Goal: Task Accomplishment & Management: Use online tool/utility

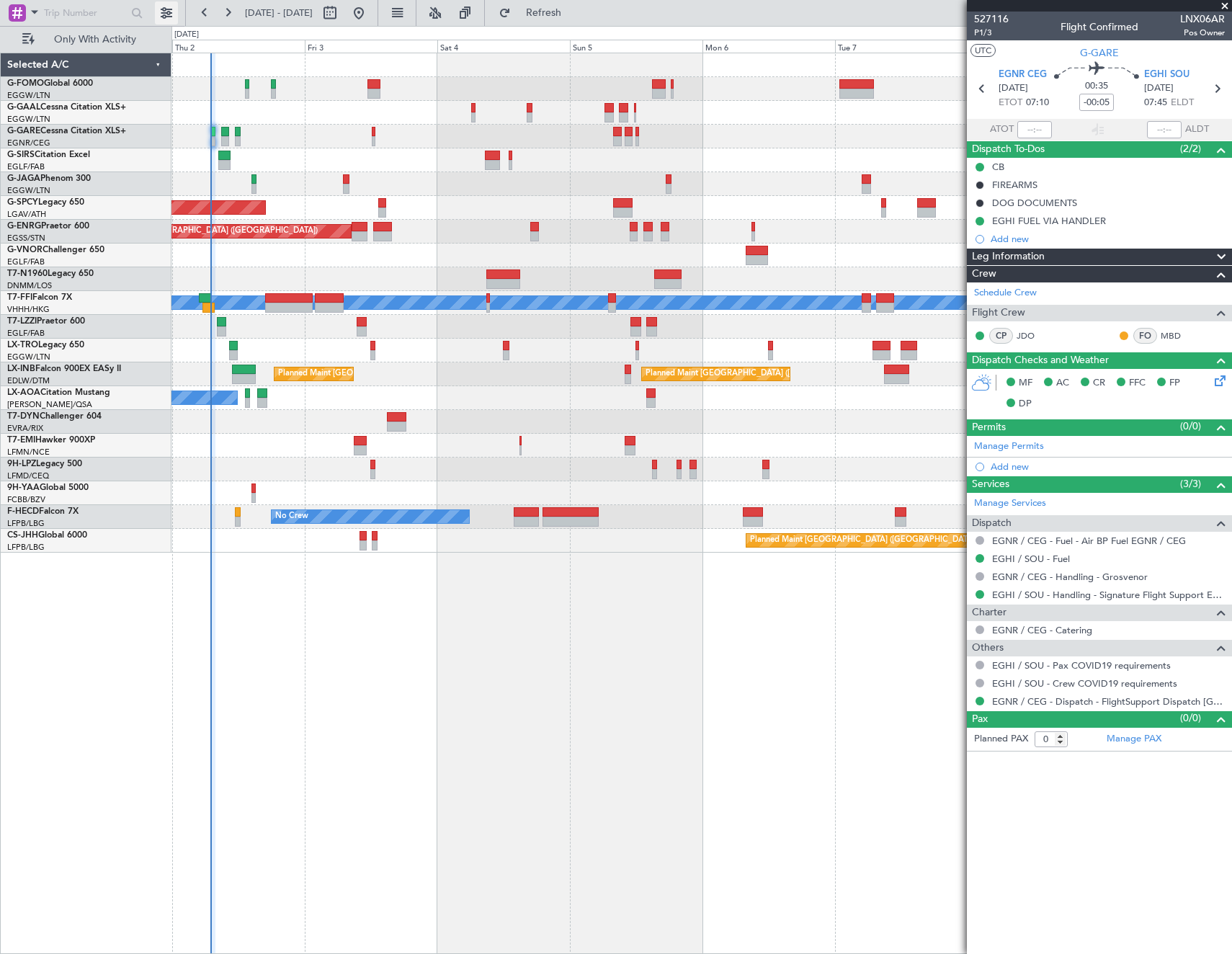
drag, startPoint x: 182, startPoint y: 19, endPoint x: 168, endPoint y: 10, distance: 16.6
click at [182, 19] on div at bounding box center [93, 12] width 185 height 26
click at [168, 10] on button at bounding box center [166, 13] width 23 height 23
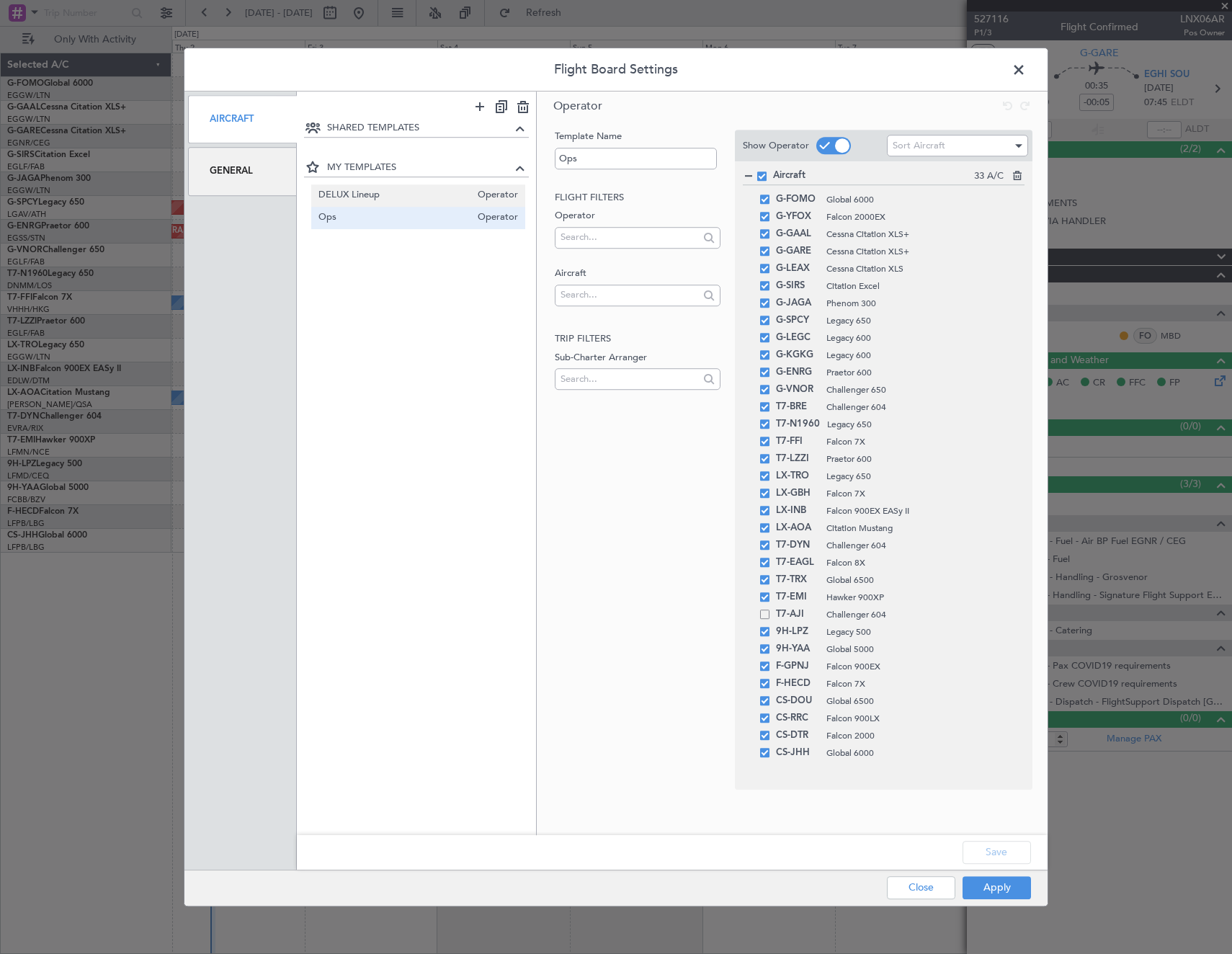
click at [334, 193] on span "DELUX Lineup" at bounding box center [394, 195] width 153 height 15
type input "DELUX Lineup"
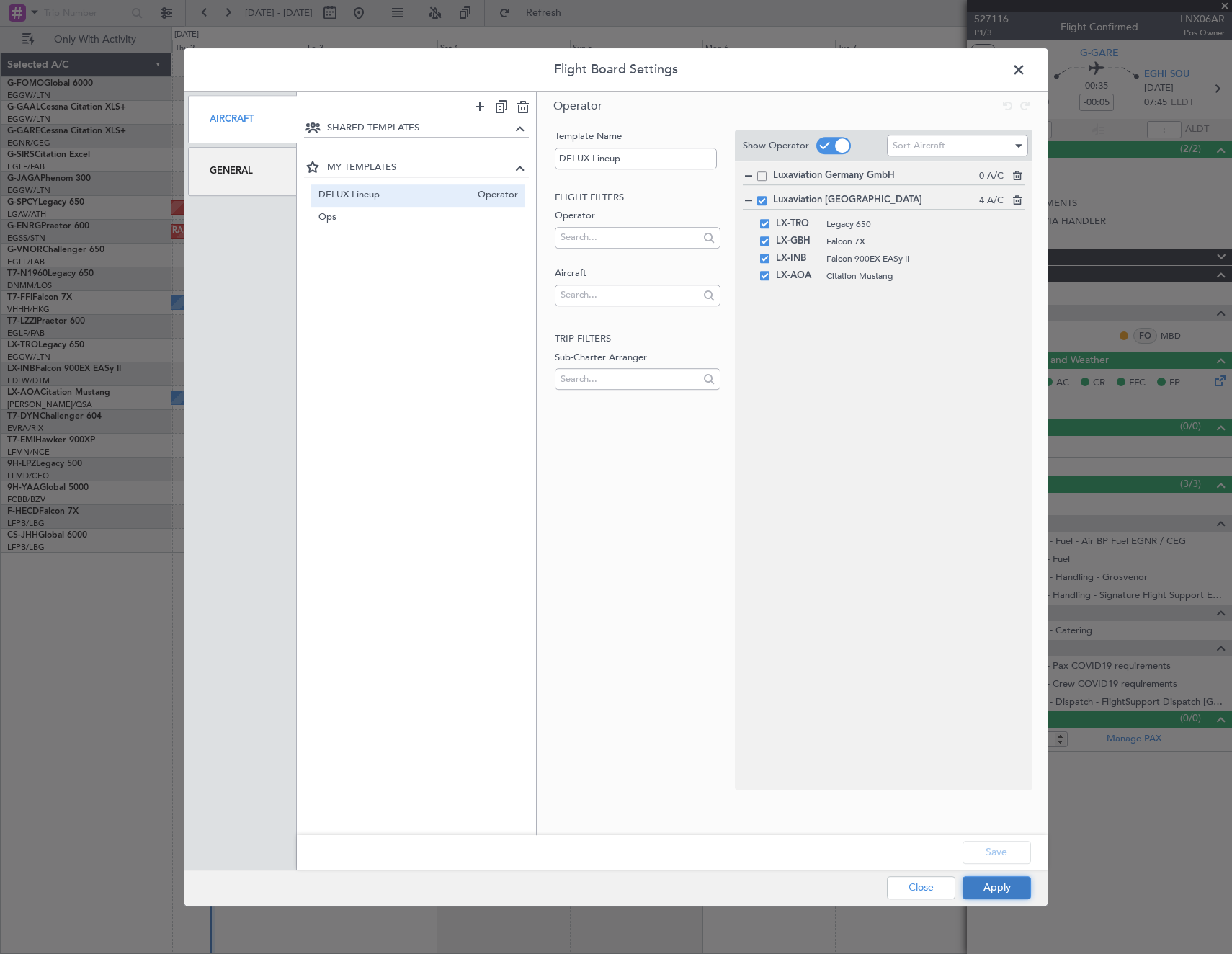
click at [995, 883] on button "Apply" at bounding box center [996, 887] width 69 height 23
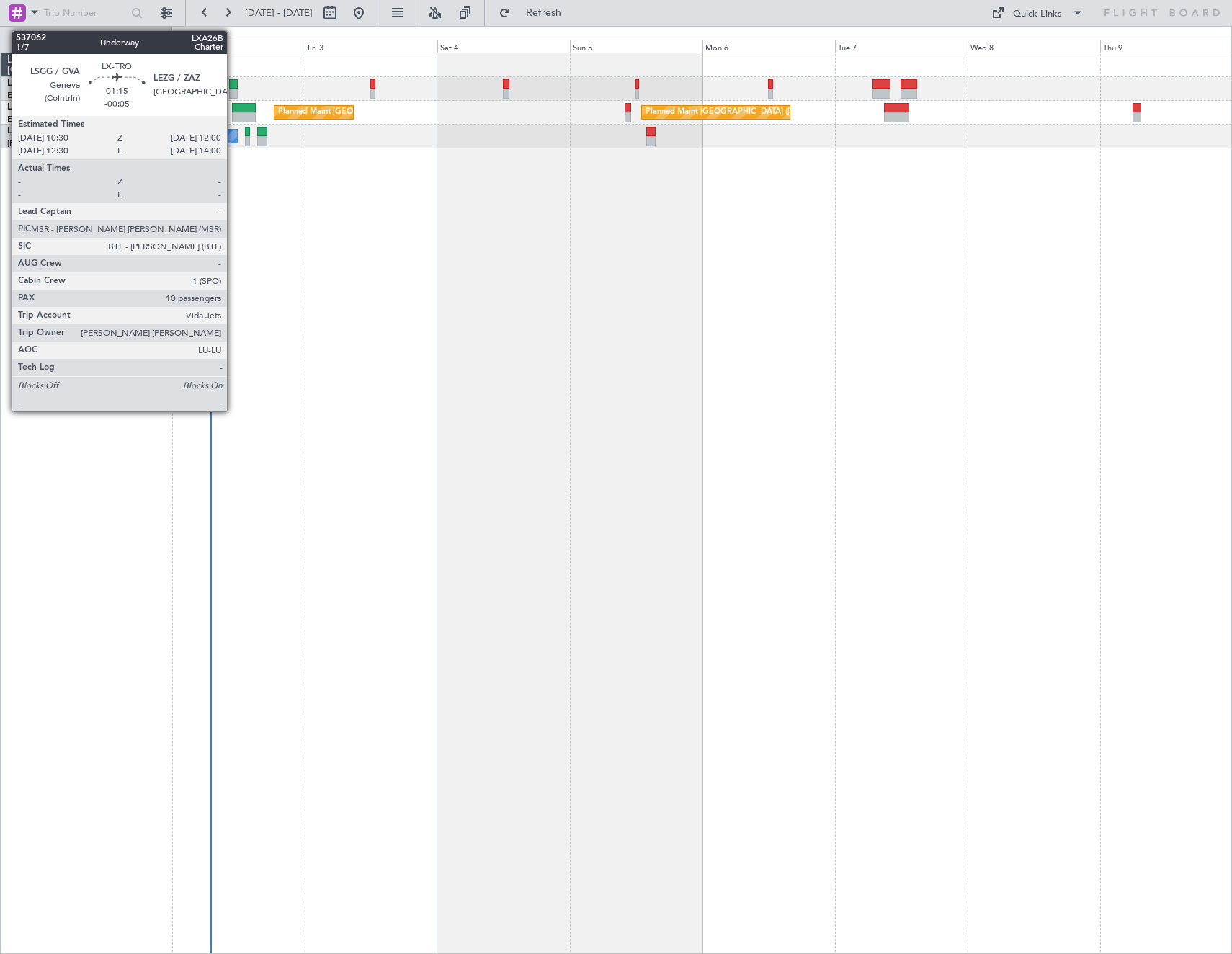
click at [233, 85] on div at bounding box center [234, 84] width 9 height 10
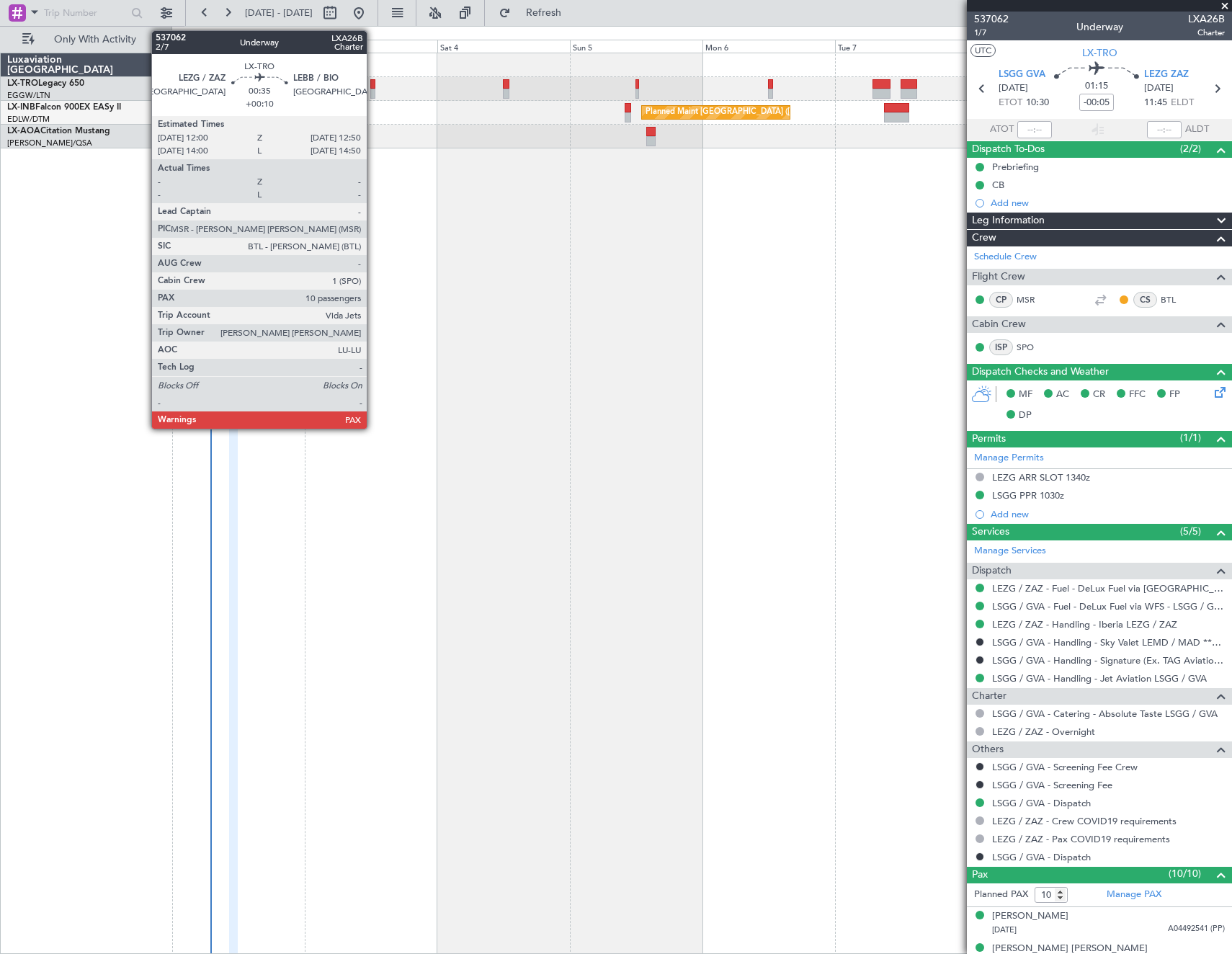
click at [373, 86] on div at bounding box center [372, 84] width 5 height 10
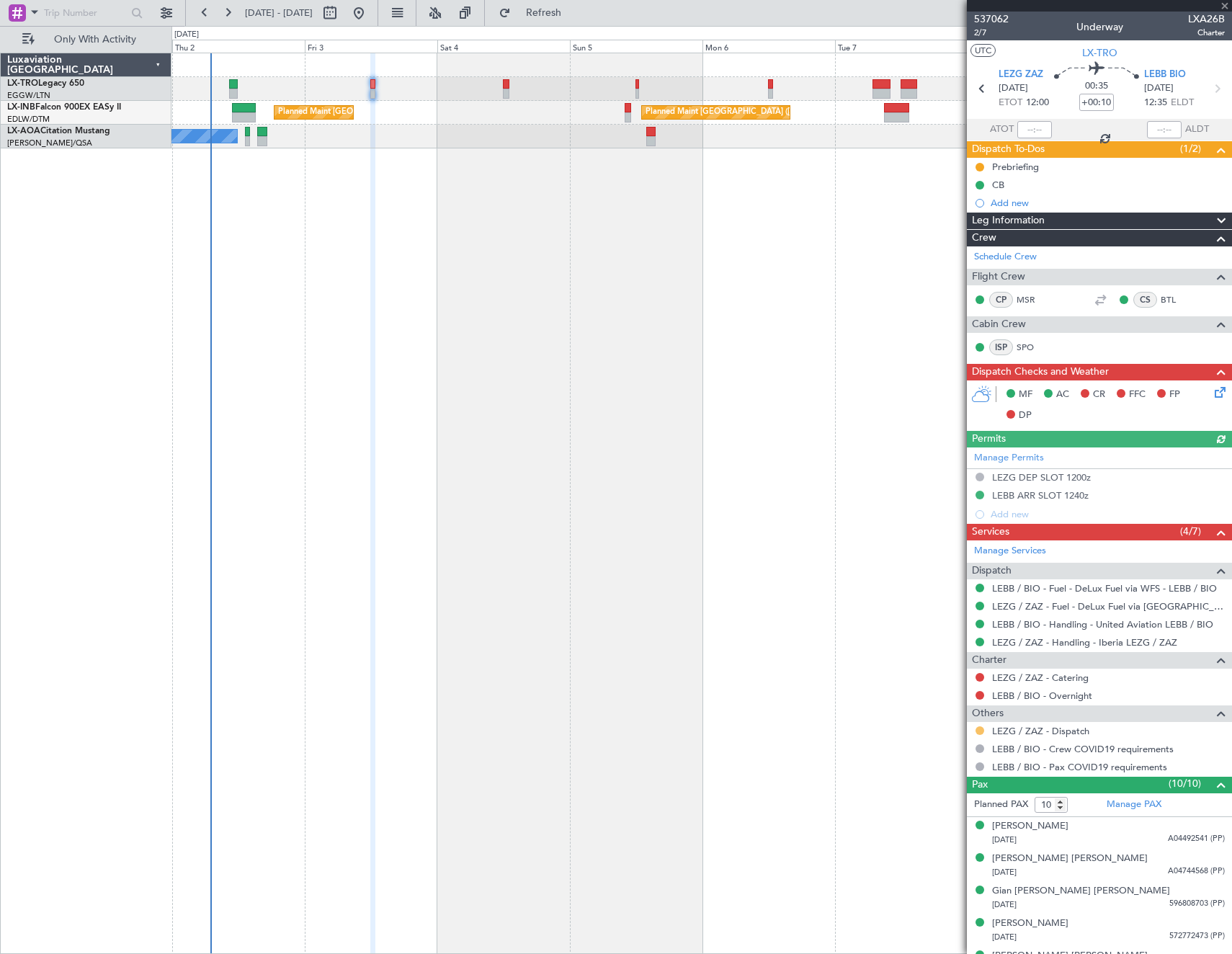
click at [979, 727] on button at bounding box center [980, 731] width 9 height 9
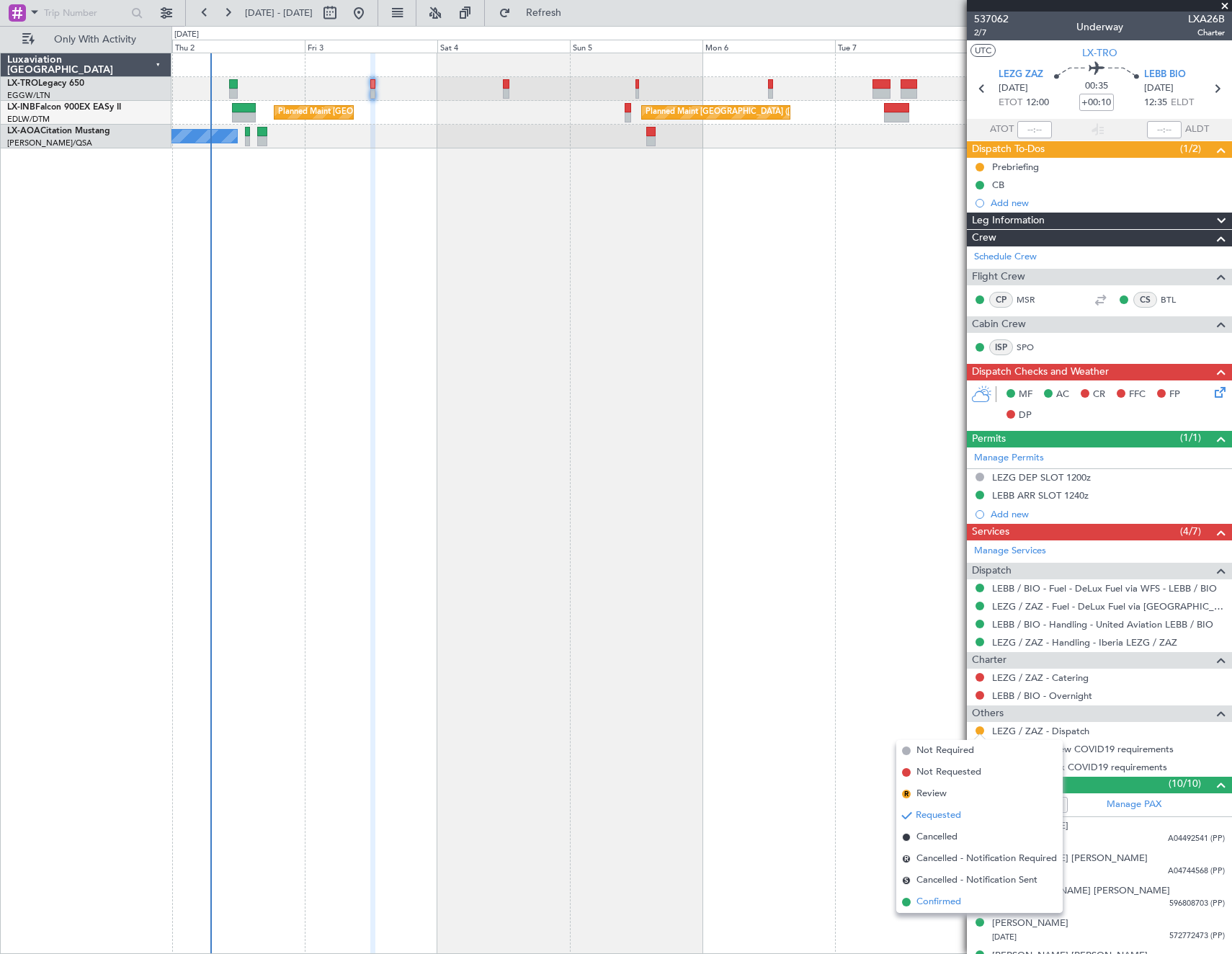
click at [938, 898] on span "Confirmed" at bounding box center [938, 902] width 45 height 14
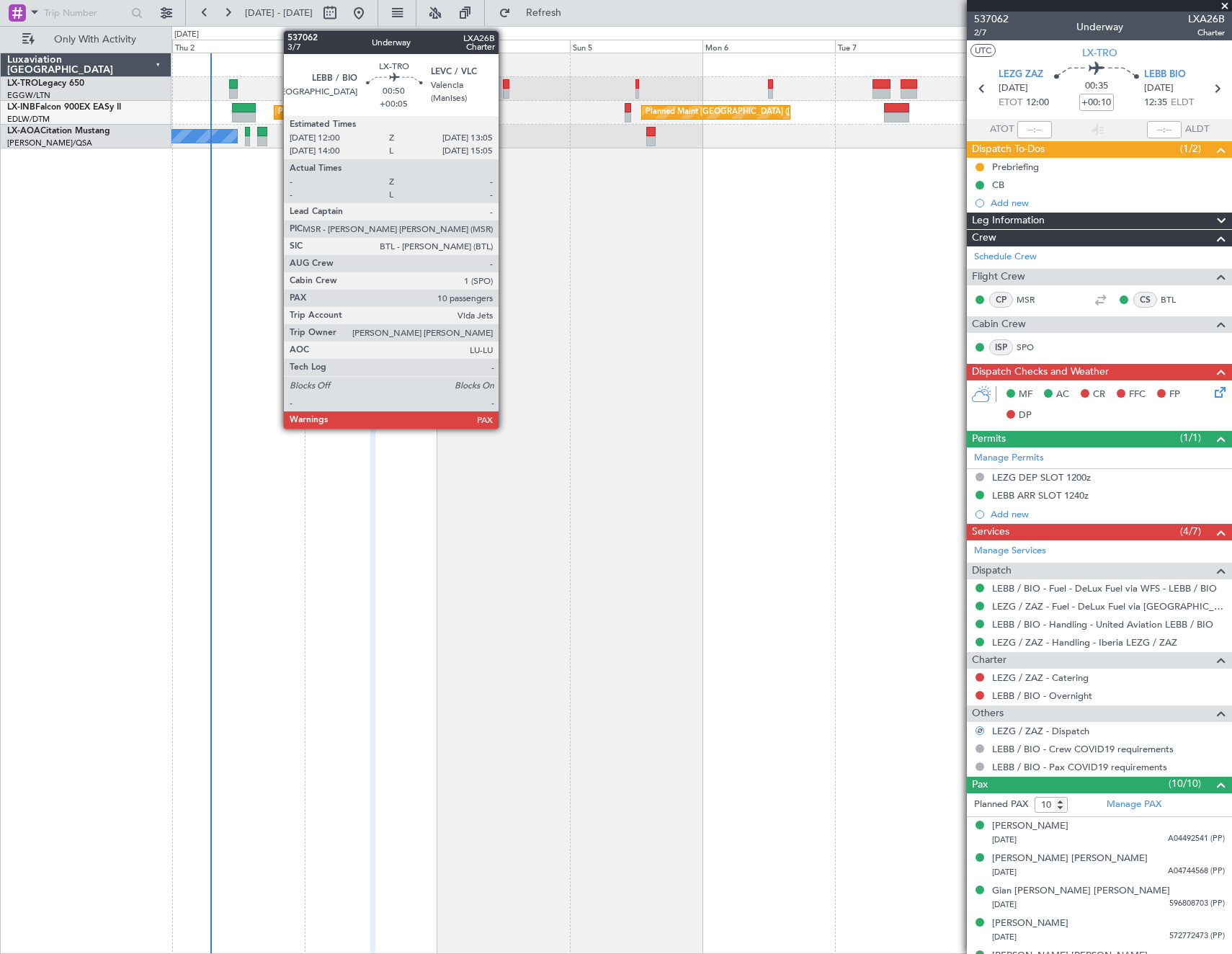
click at [505, 83] on div at bounding box center [506, 84] width 6 height 10
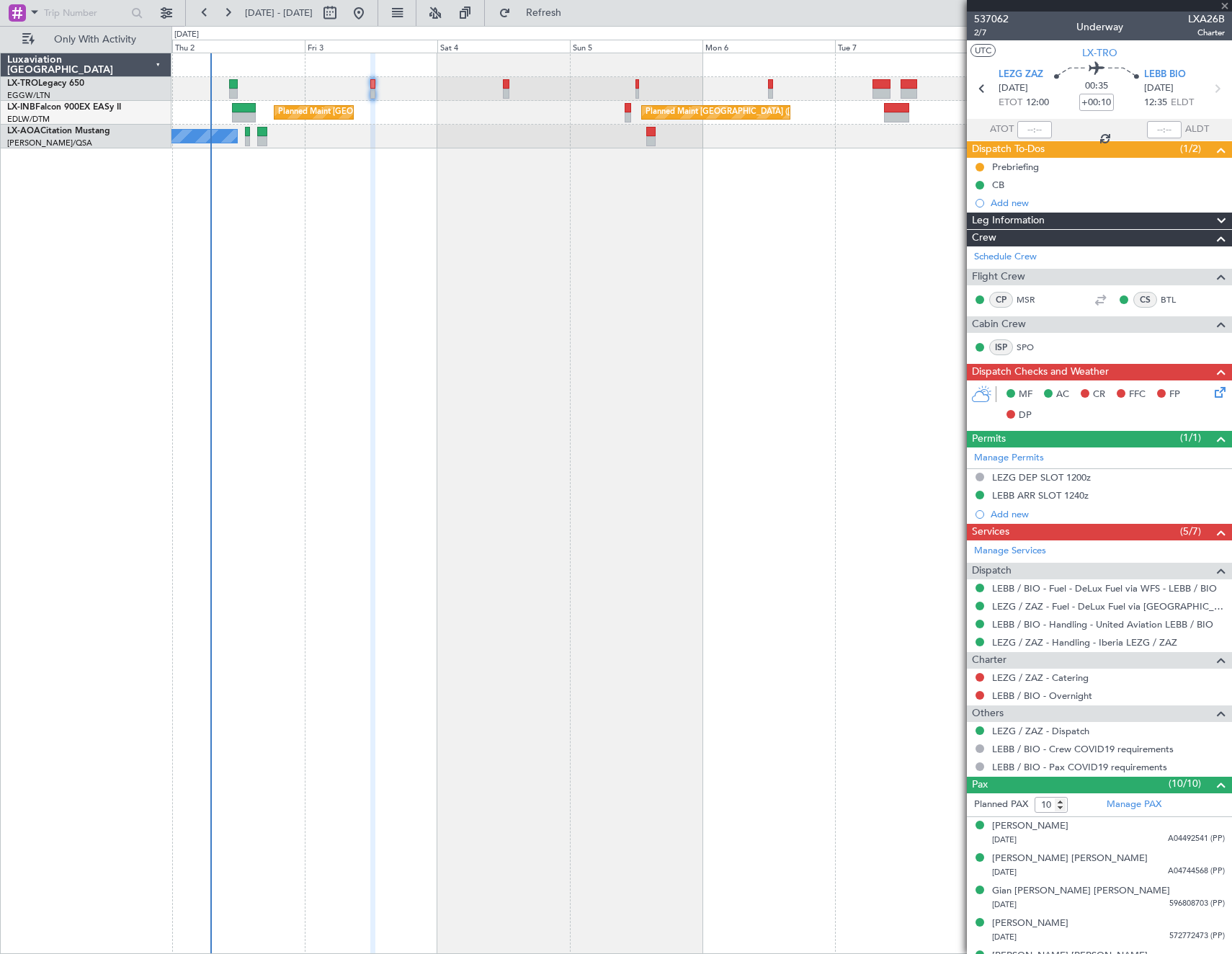
type input "+00:05"
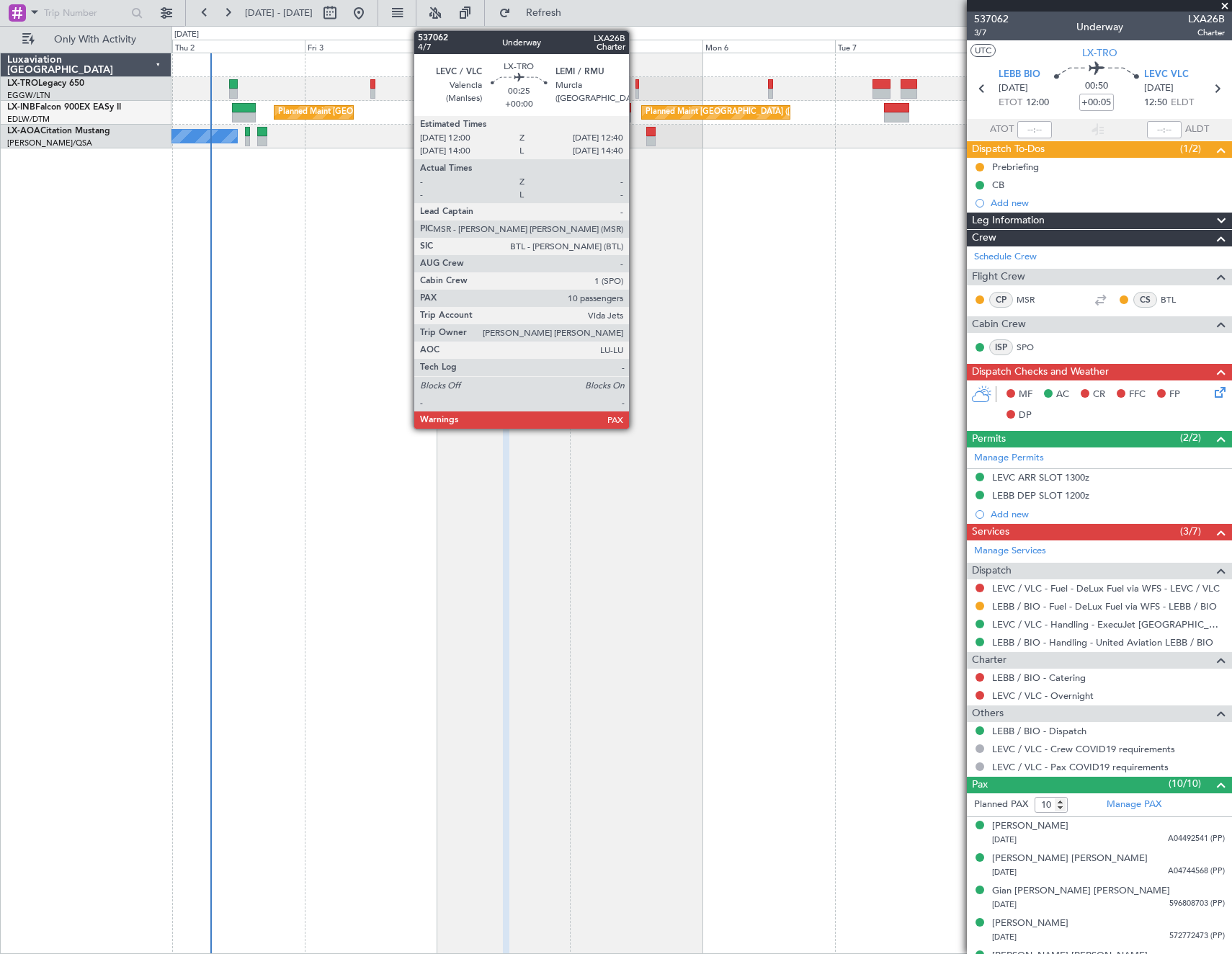
click at [635, 84] on div at bounding box center [637, 84] width 4 height 10
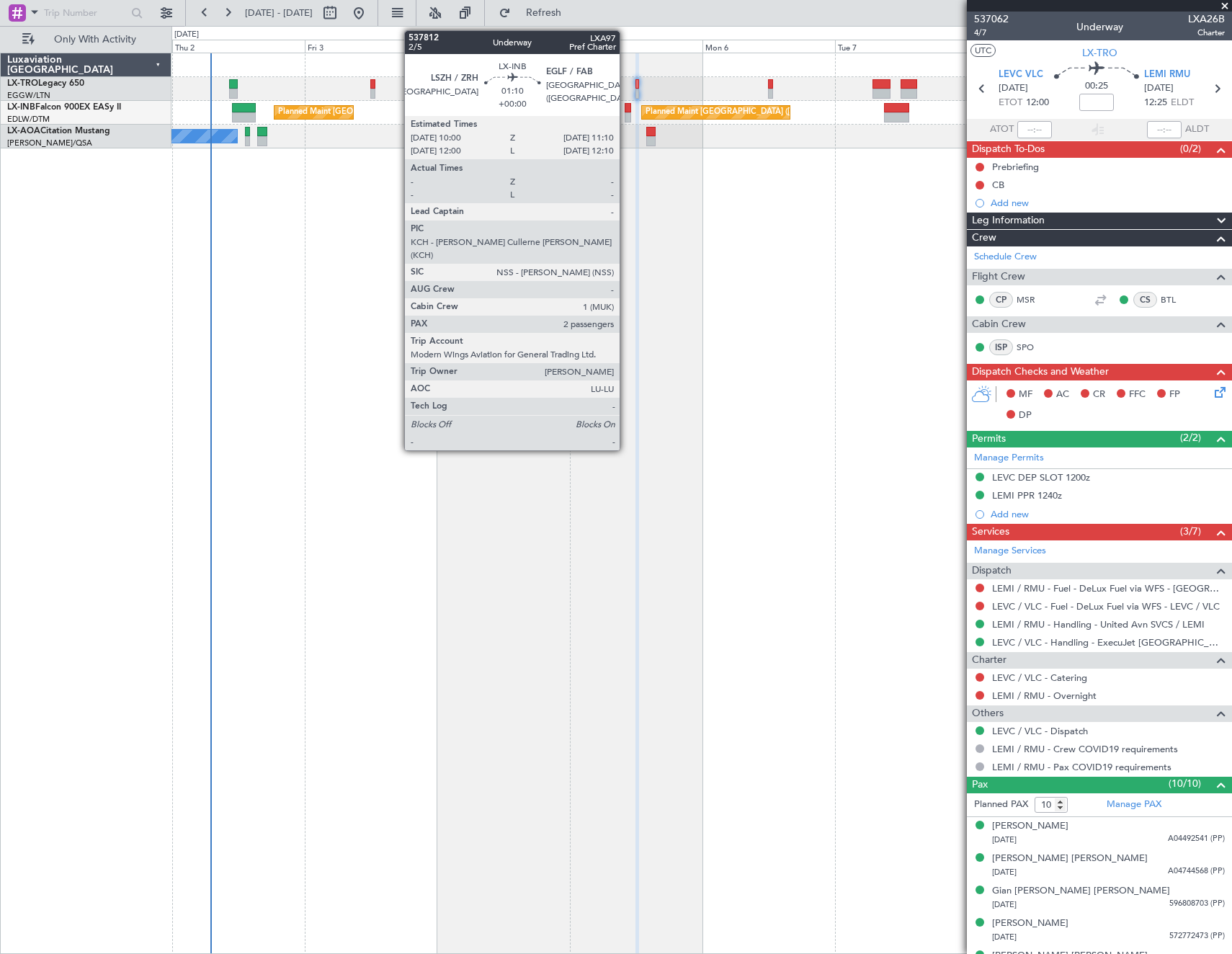
click at [626, 117] on div at bounding box center [627, 116] width 6 height 10
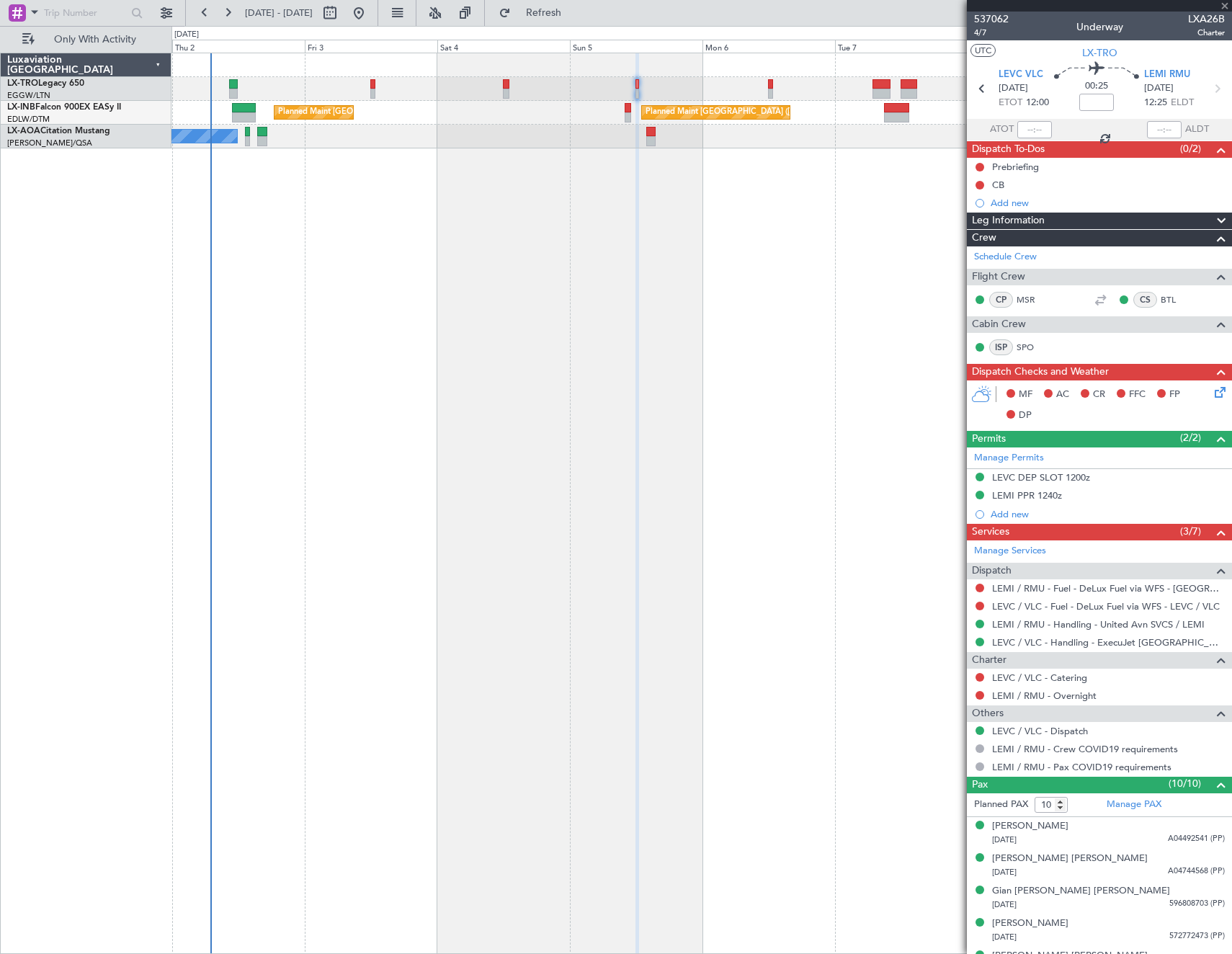
type input "2"
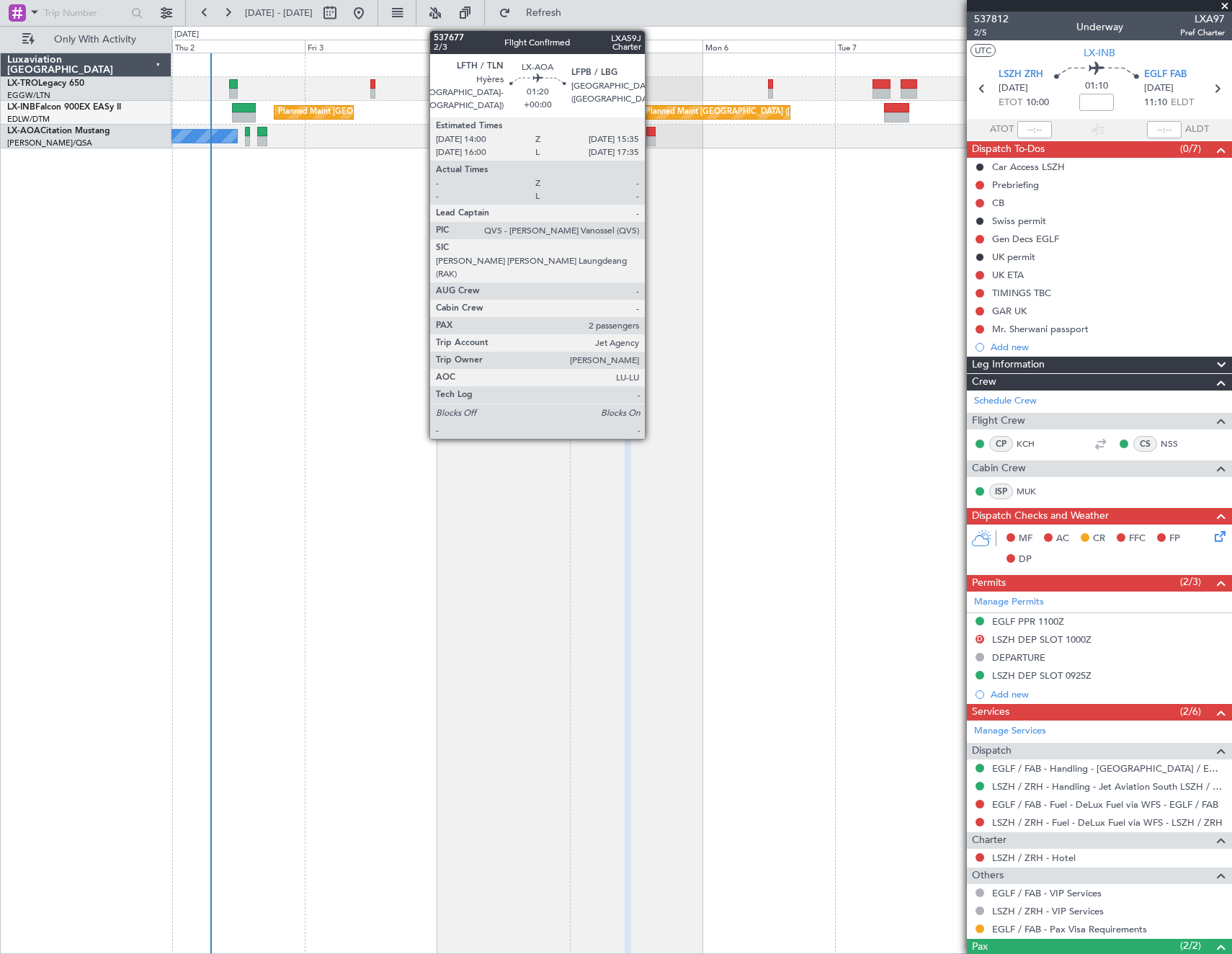
click at [651, 133] on div at bounding box center [650, 131] width 10 height 10
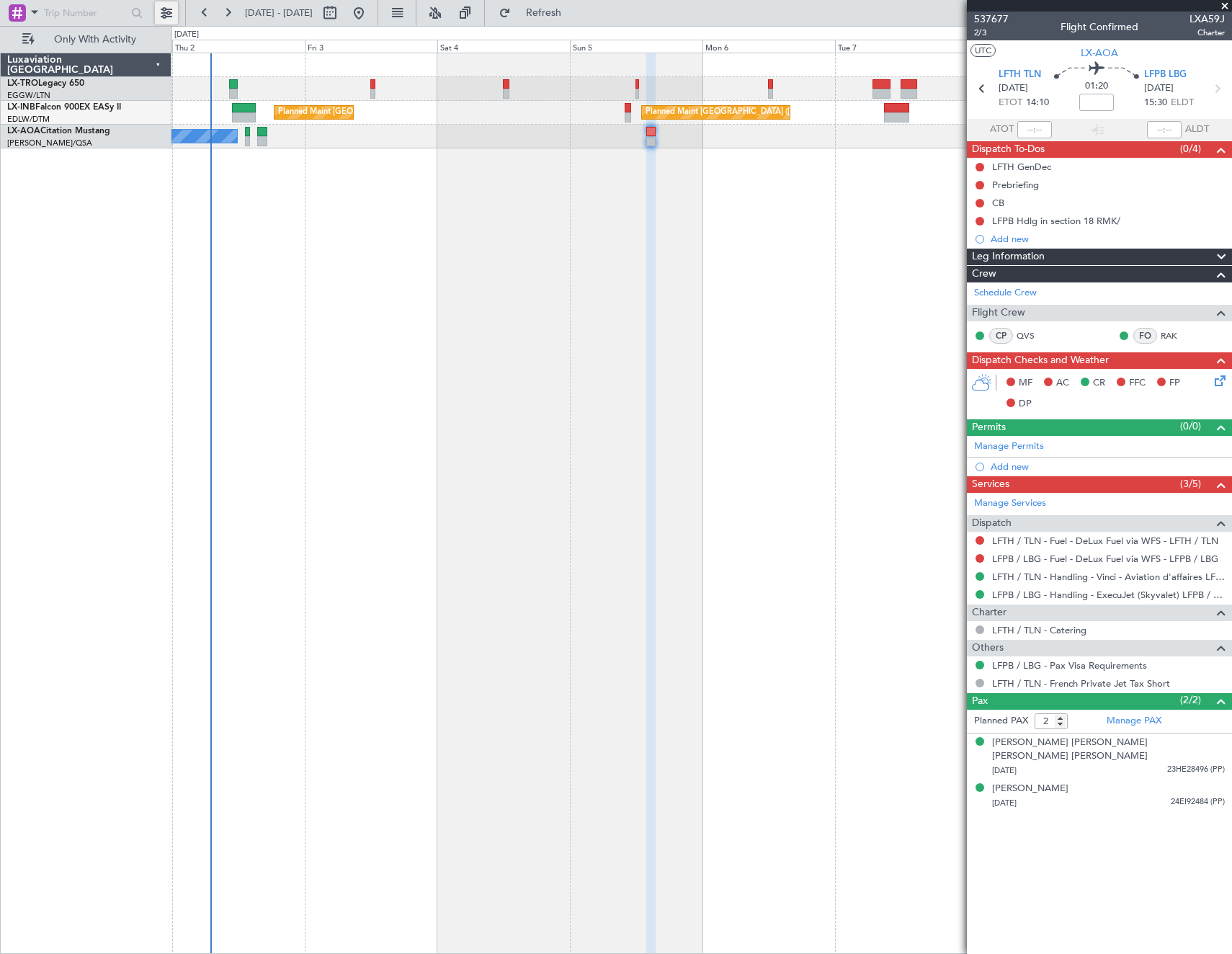
click at [164, 7] on button at bounding box center [166, 13] width 23 height 23
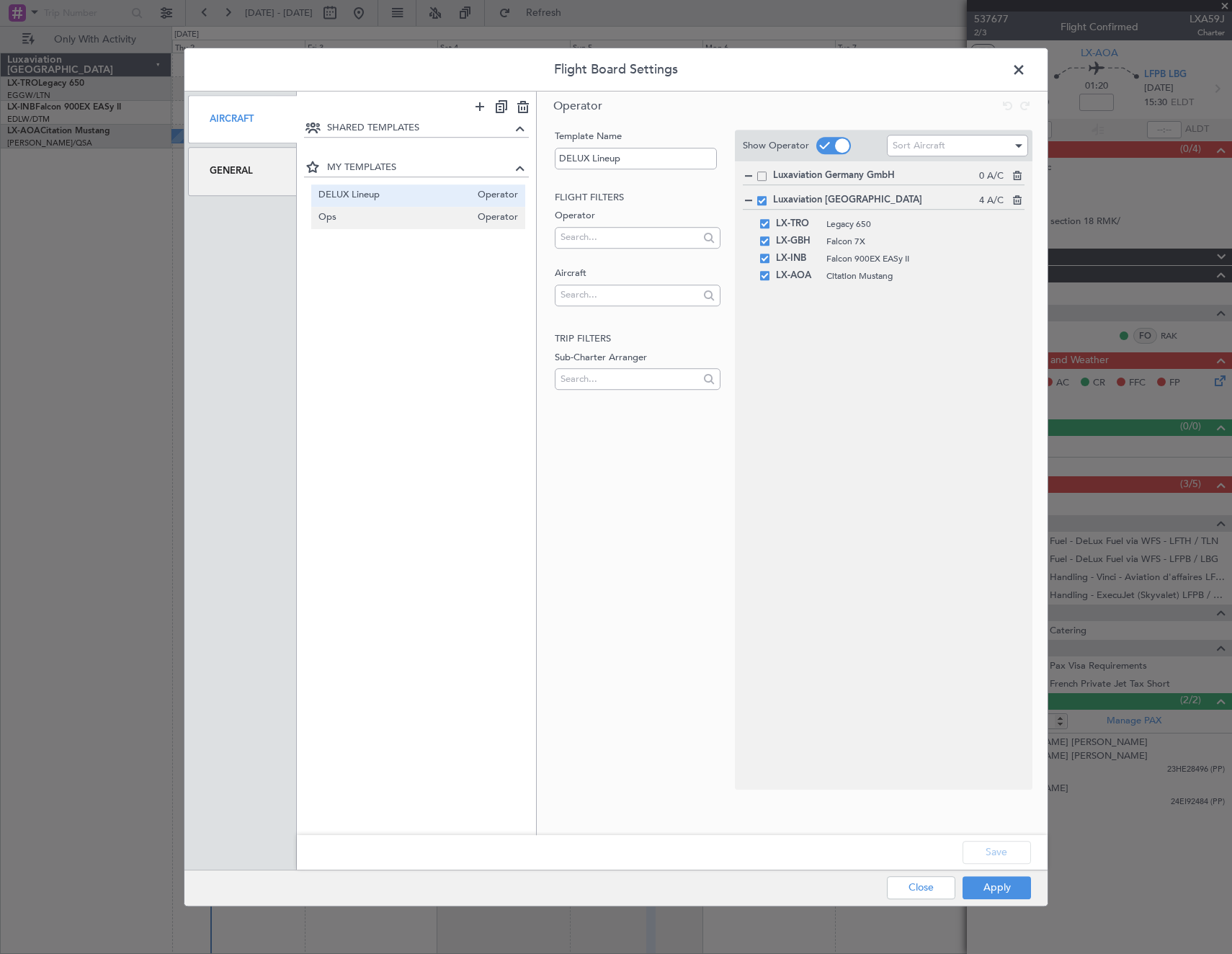
click at [382, 213] on span "Ops" at bounding box center [394, 217] width 153 height 15
type input "Ops"
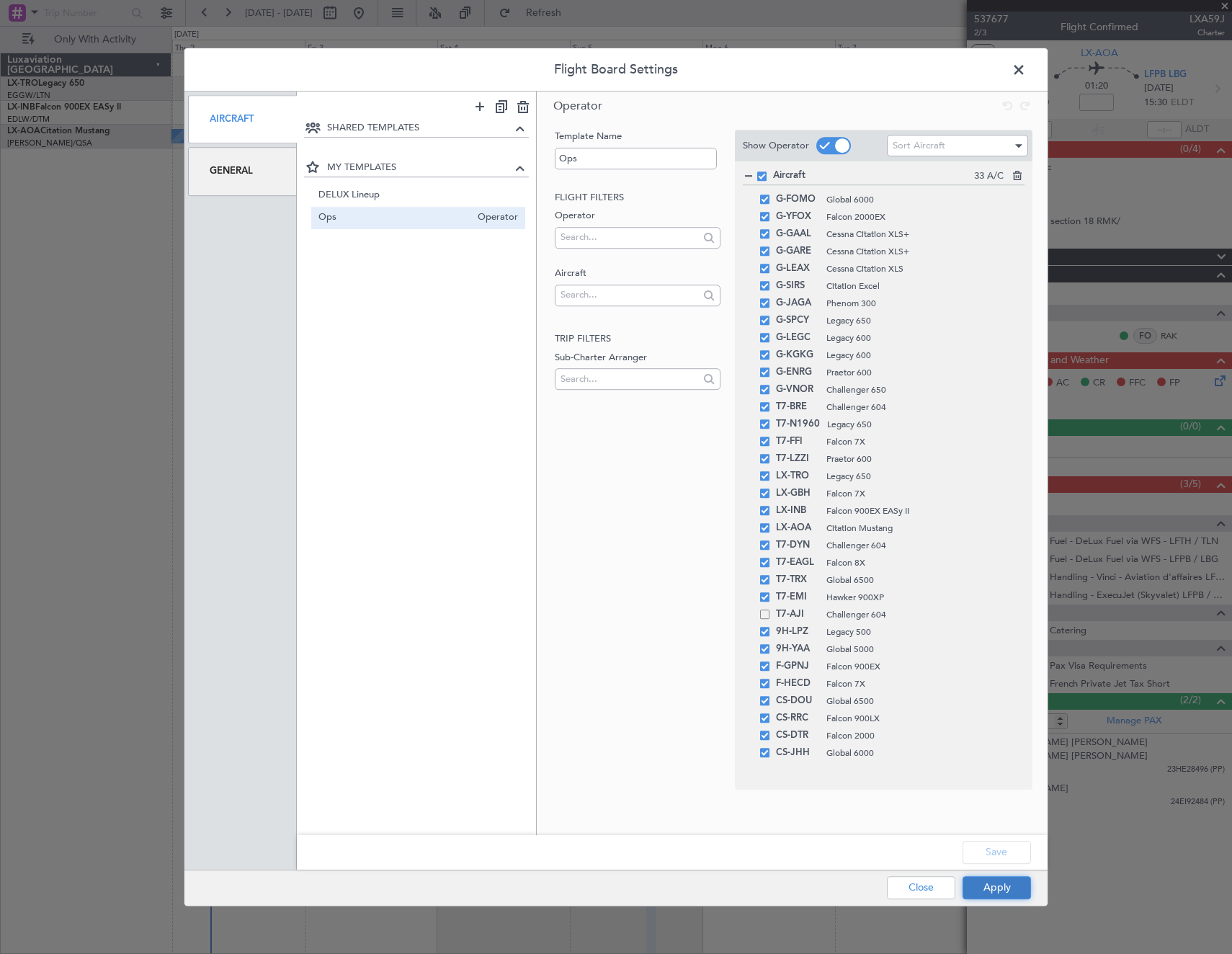
click at [989, 890] on button "Apply" at bounding box center [996, 887] width 69 height 23
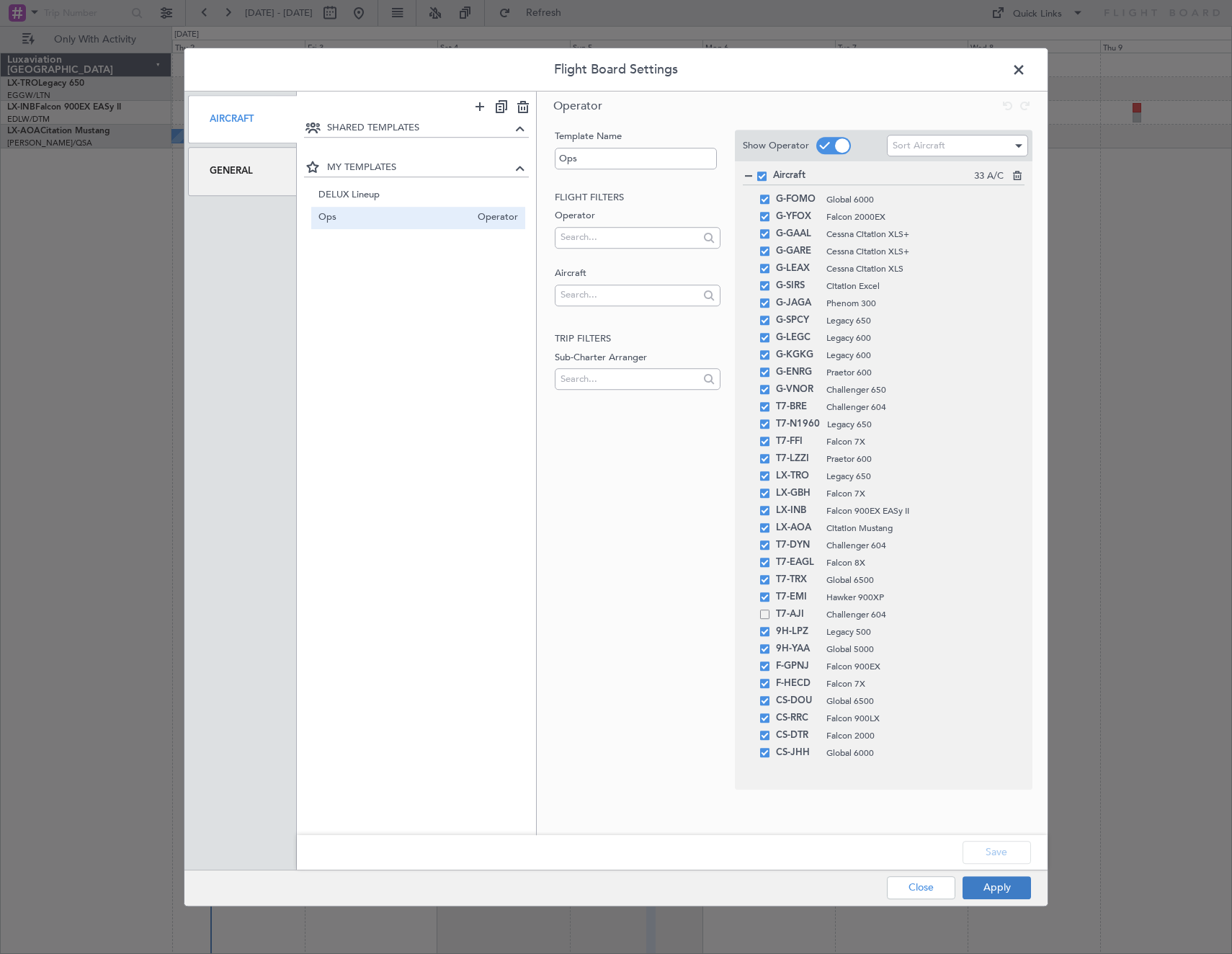
type input "0"
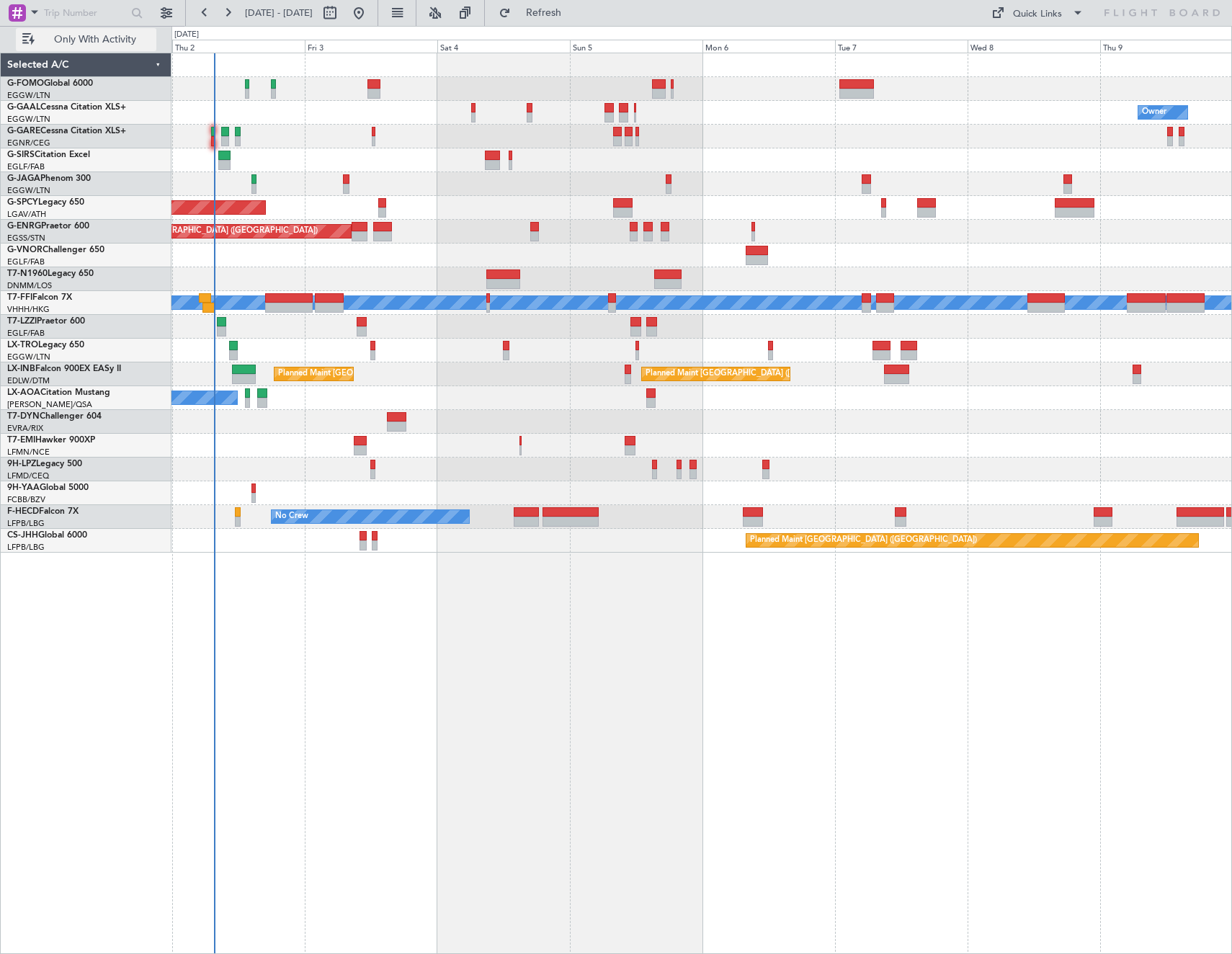
click at [98, 41] on span "Only With Activity" at bounding box center [94, 39] width 115 height 10
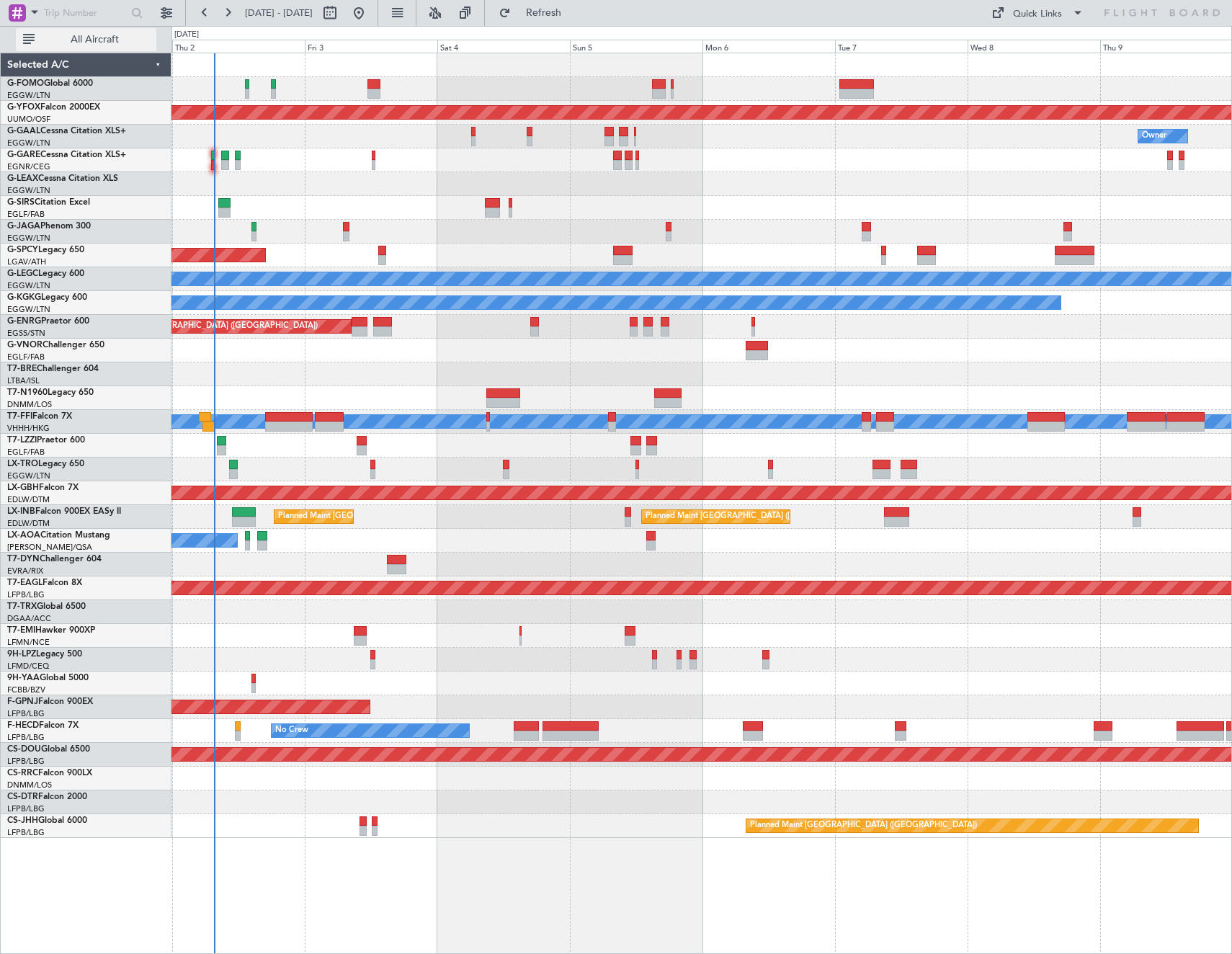
click at [102, 35] on span "All Aircraft" at bounding box center [94, 39] width 115 height 10
